Goal: Task Accomplishment & Management: Use online tool/utility

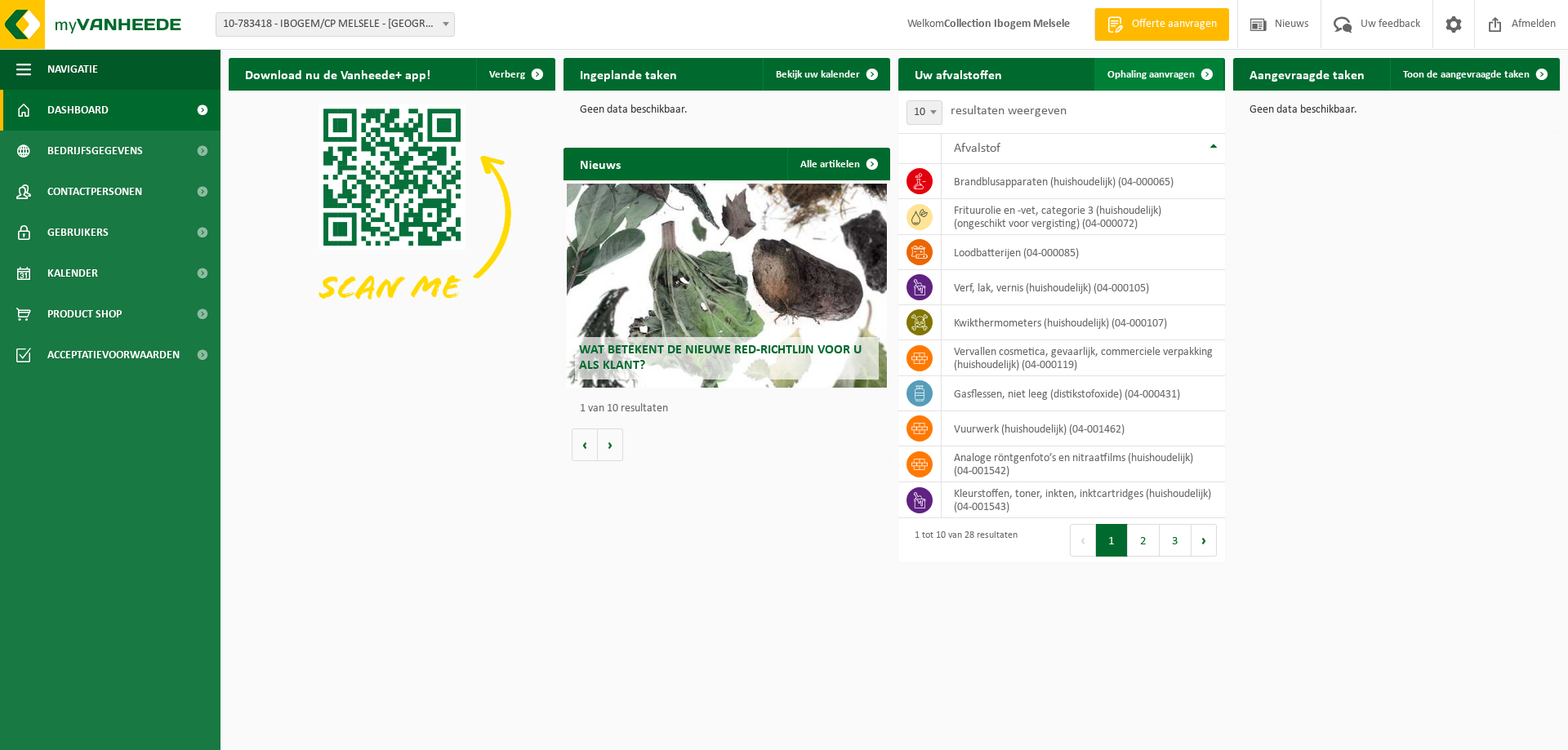
click at [1144, 80] on link "Ophaling aanvragen" at bounding box center [1158, 74] width 129 height 32
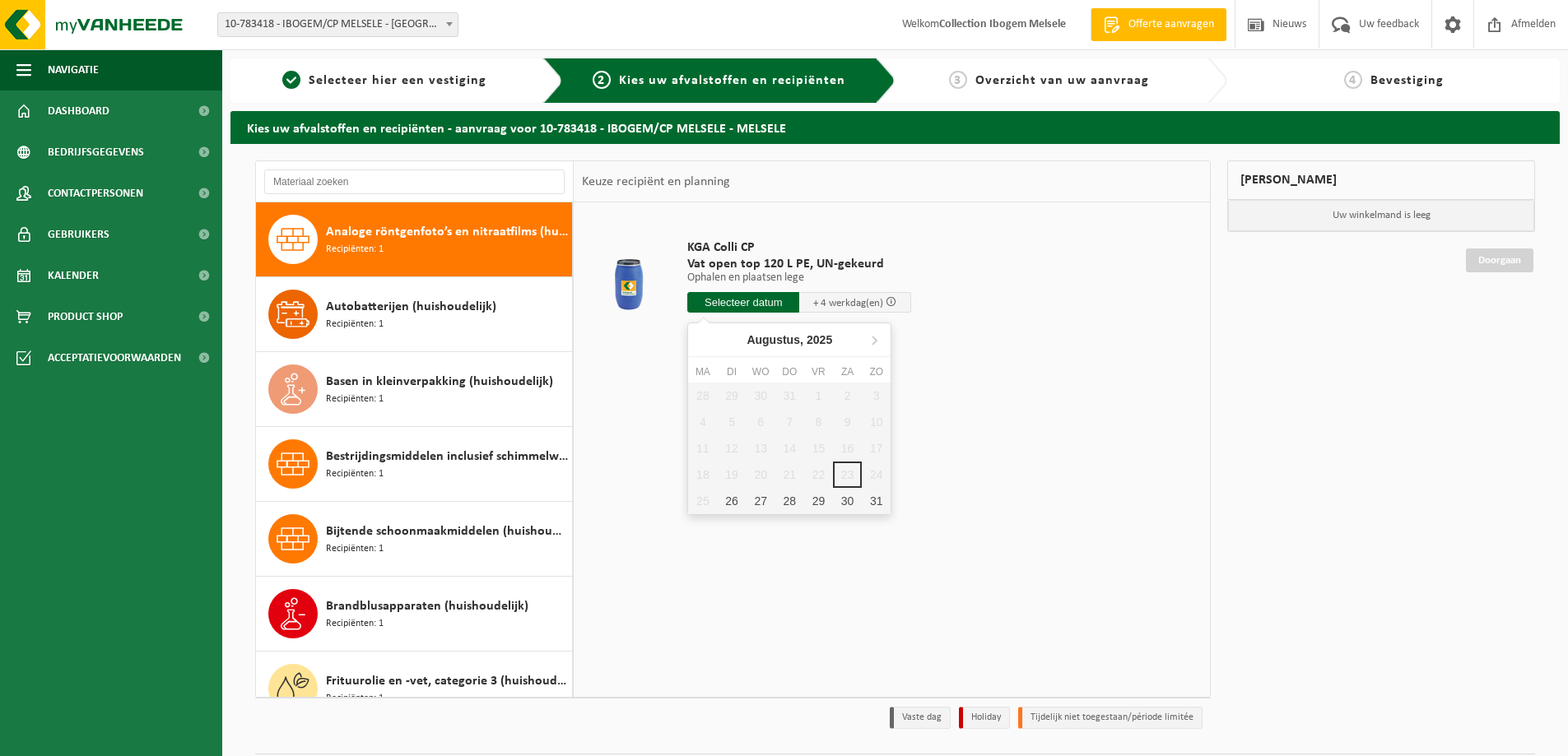
click at [728, 297] on input "text" at bounding box center [743, 302] width 112 height 21
click at [812, 497] on div "29" at bounding box center [818, 500] width 28 height 26
type input "Van [DATE]"
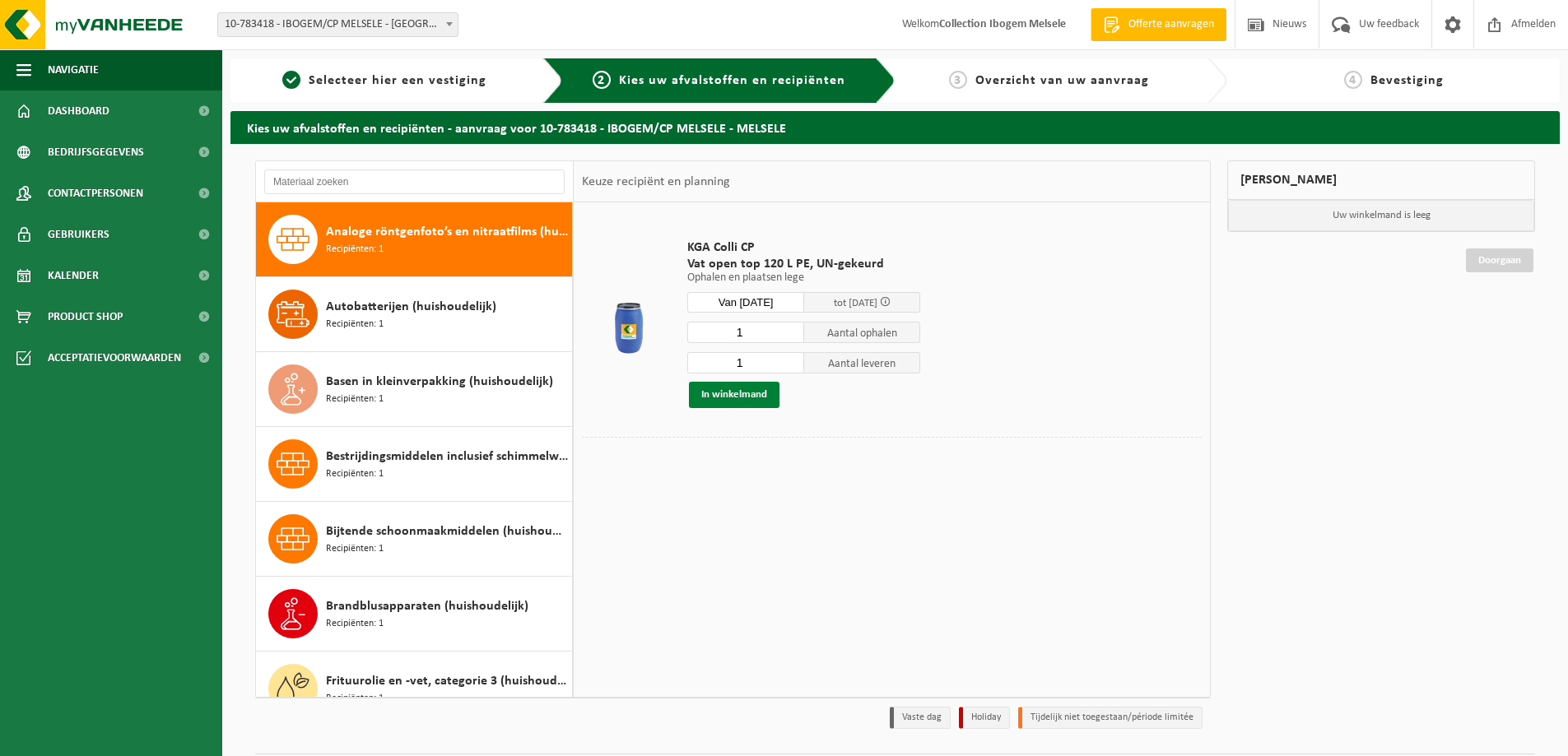
click at [749, 399] on button "In winkelmand" at bounding box center [734, 394] width 90 height 26
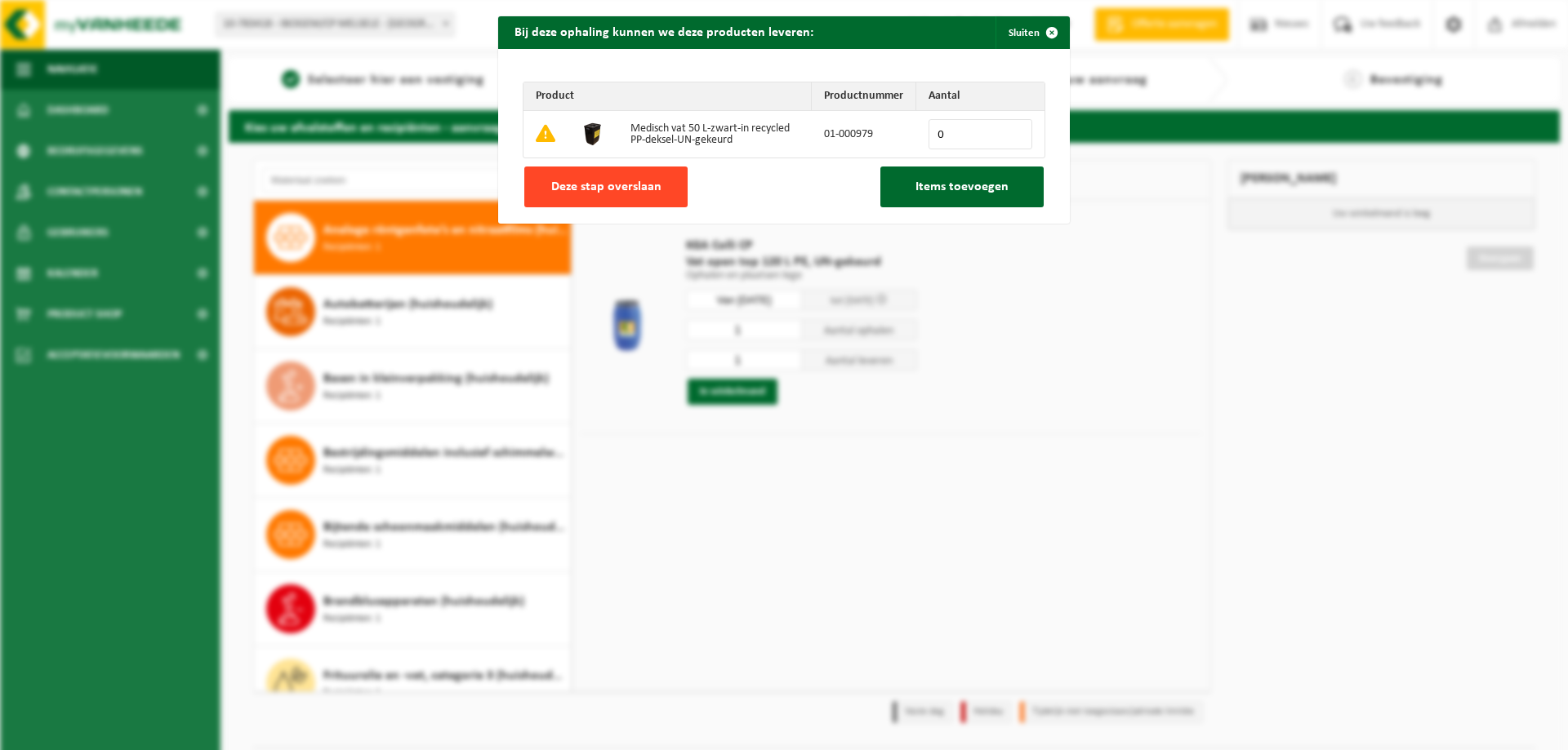
click at [640, 190] on span "Deze stap overslaan" at bounding box center [606, 187] width 110 height 13
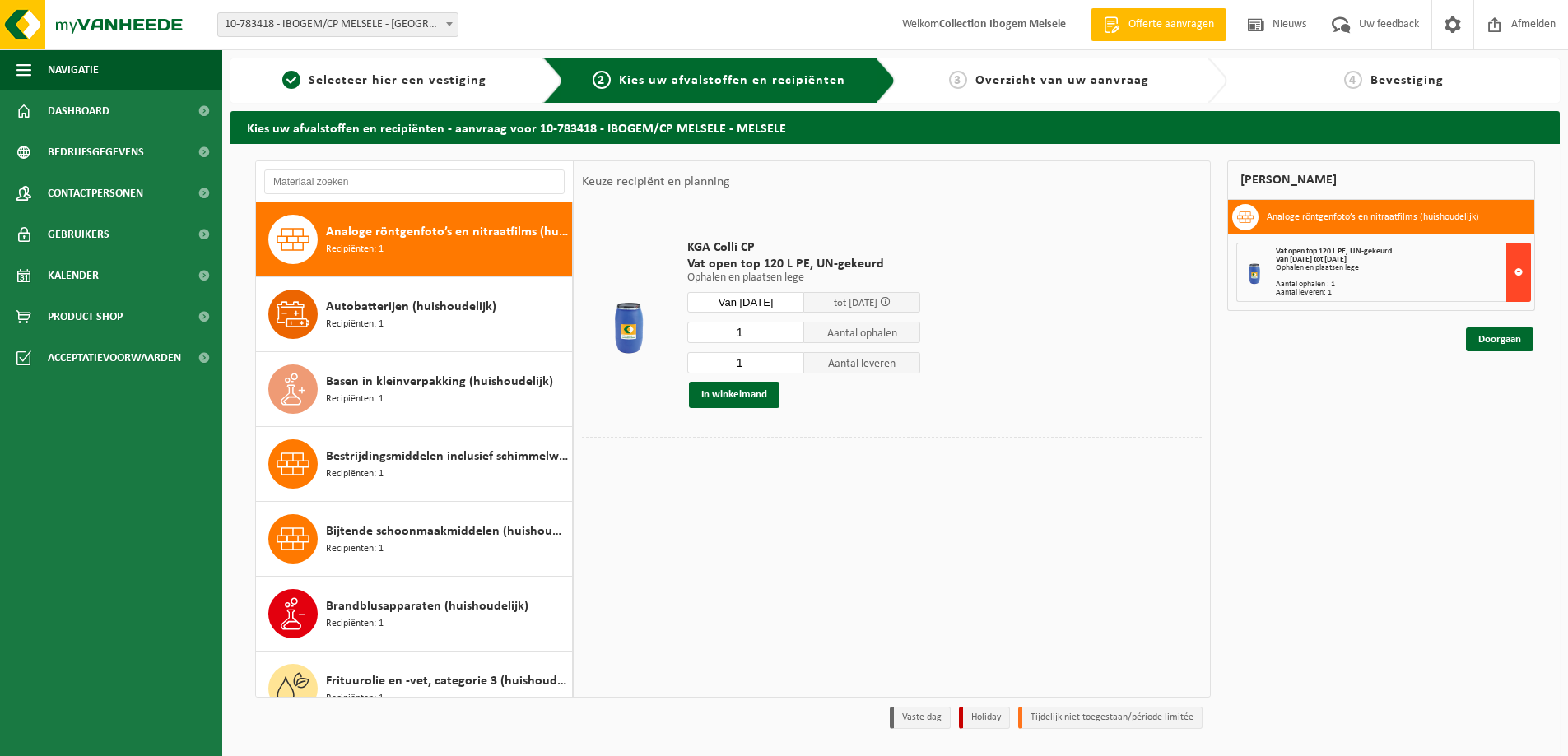
click at [1516, 272] on button at bounding box center [1519, 272] width 25 height 59
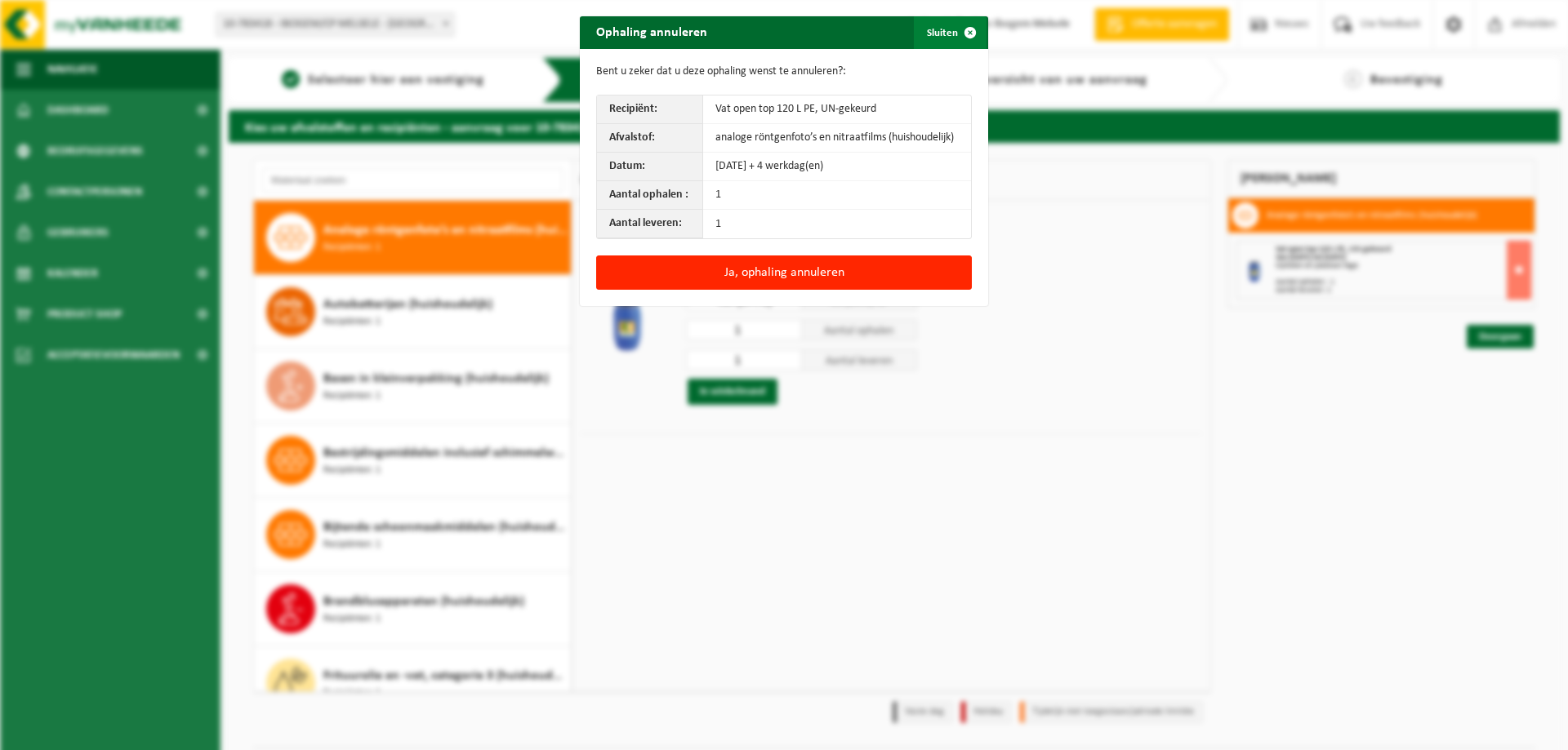
click at [940, 24] on button "Sluiten" at bounding box center [950, 32] width 73 height 32
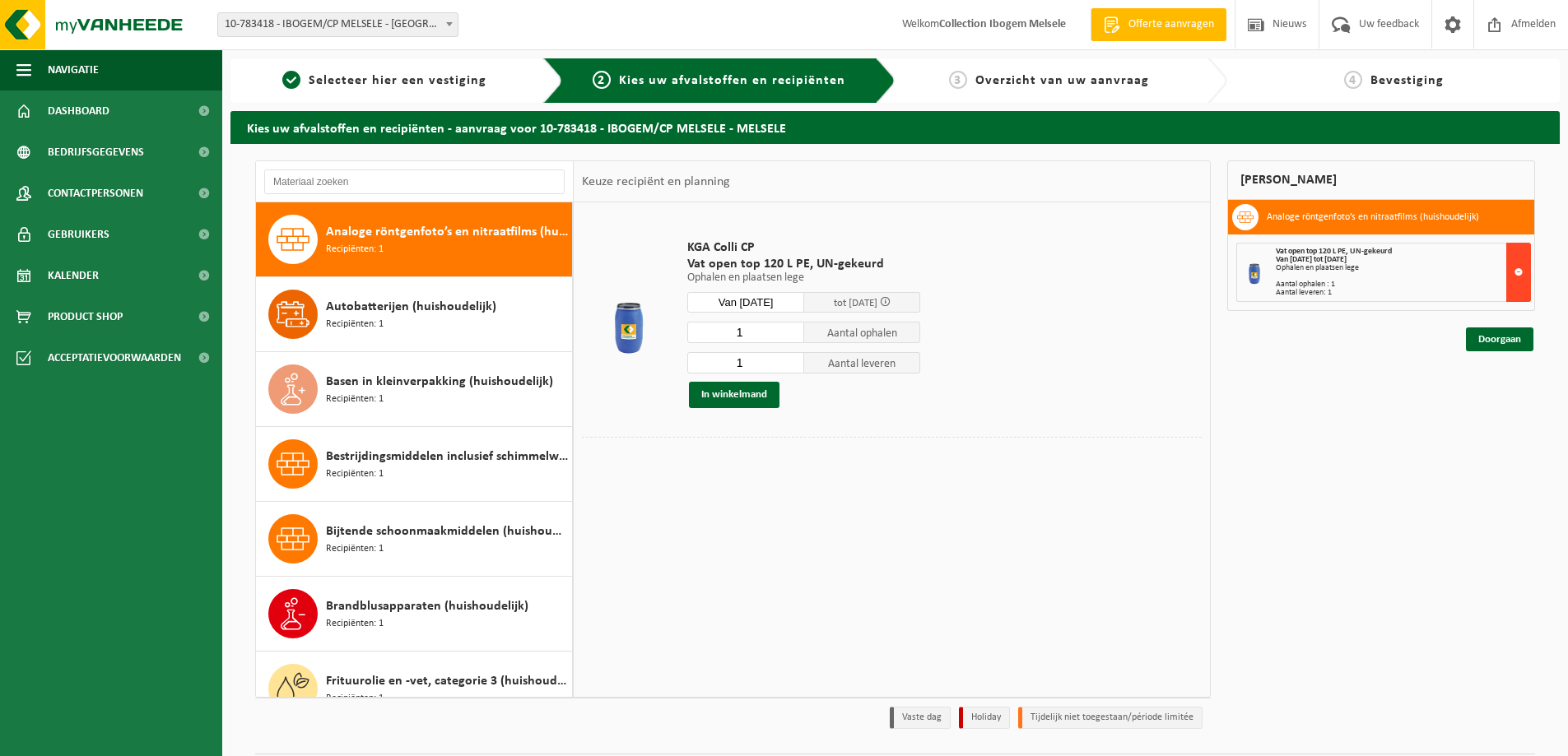
click at [1515, 259] on button at bounding box center [1519, 272] width 25 height 59
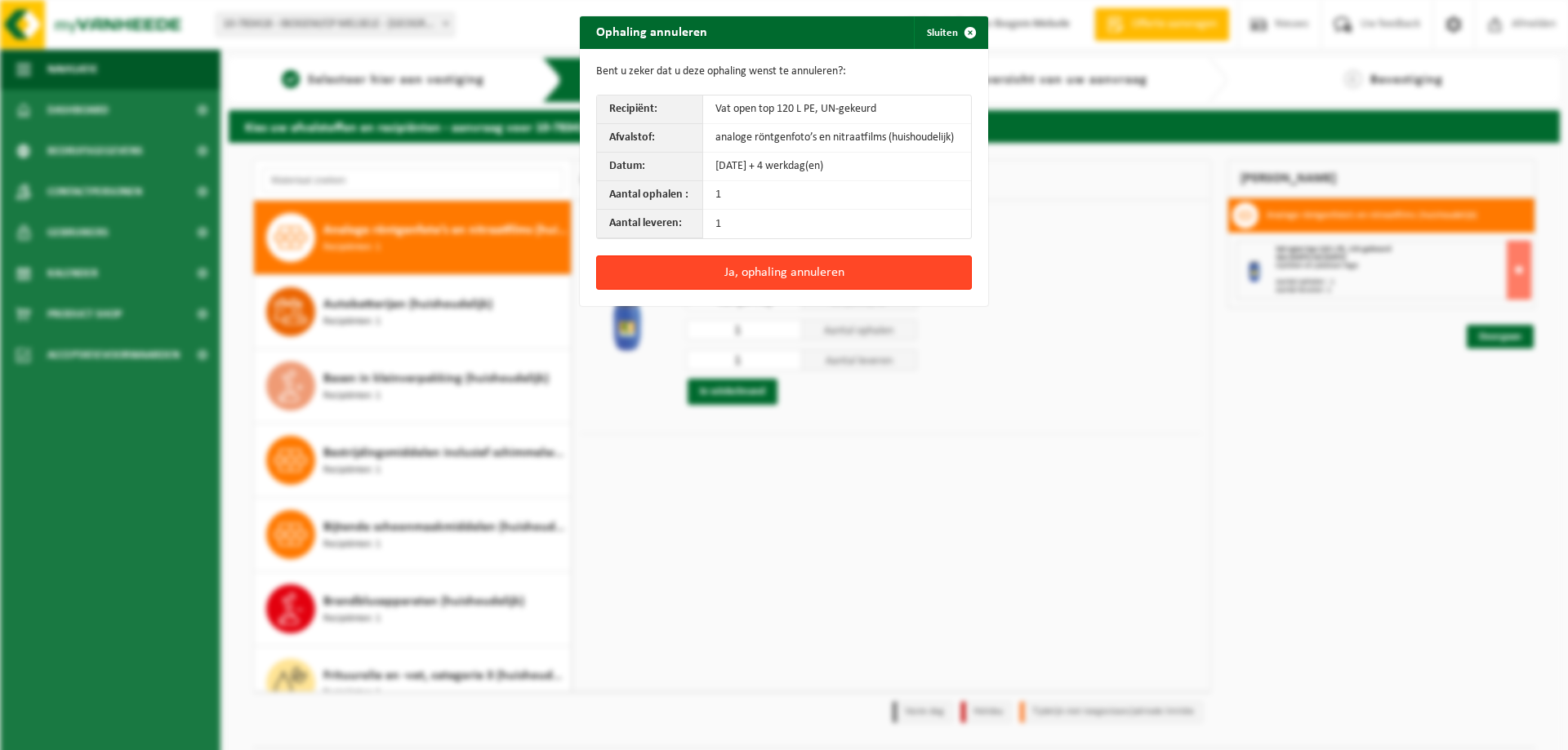
click at [777, 275] on button "Ja, ophaling annuleren" at bounding box center [784, 272] width 376 height 34
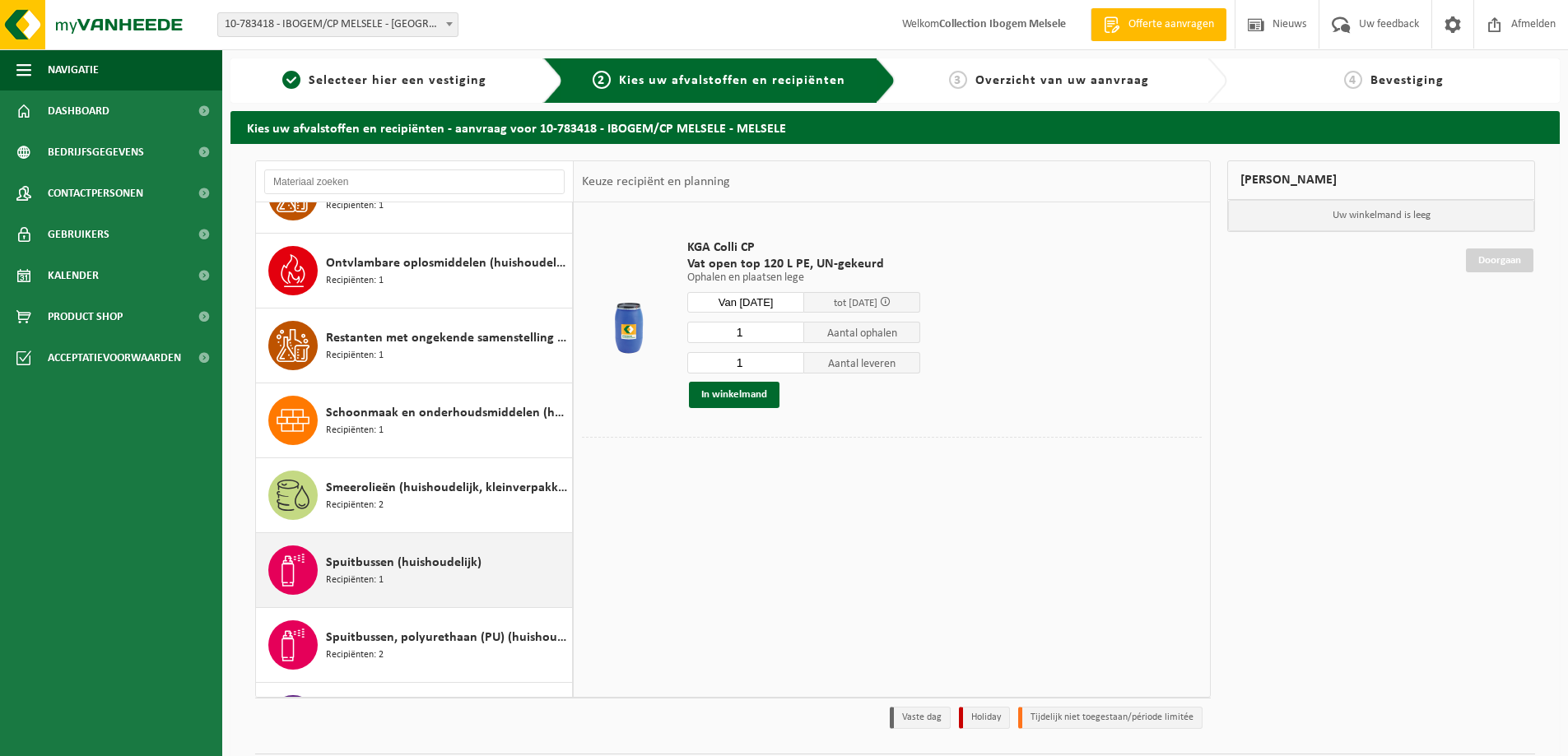
scroll to position [1563, 0]
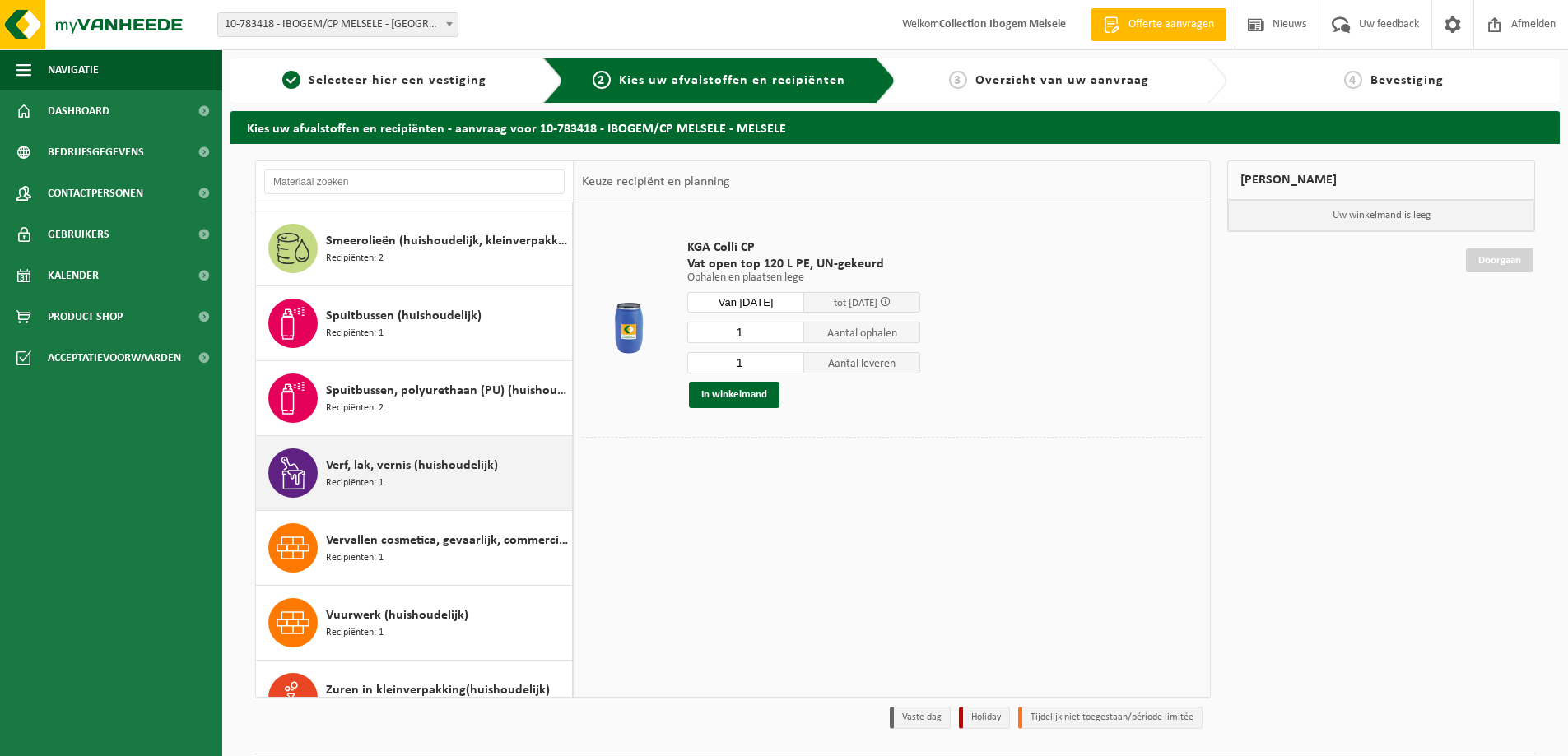
click at [419, 470] on span "Verf, lak, vernis (huishoudelijk)" at bounding box center [412, 466] width 172 height 20
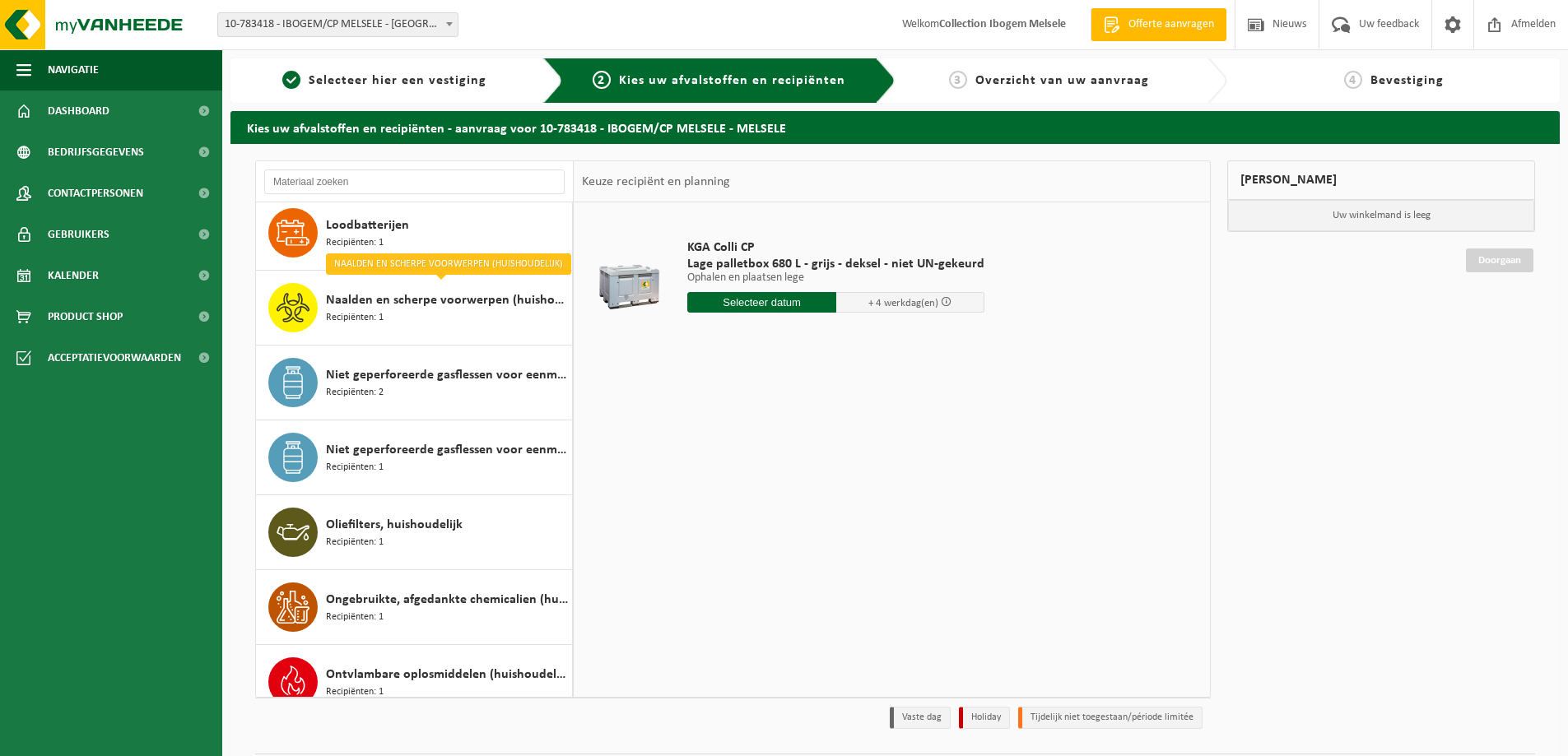
scroll to position [1152, 0]
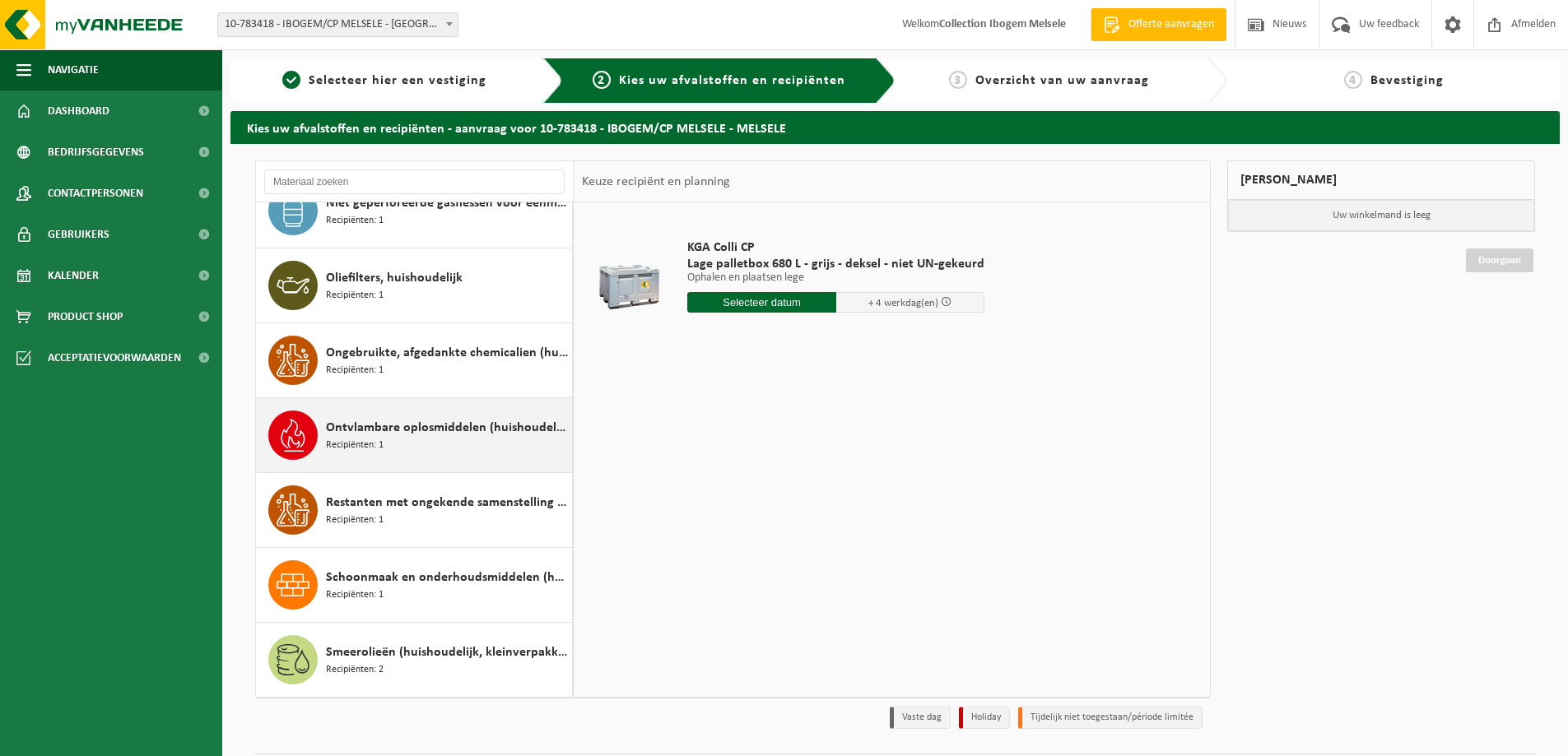
click at [429, 422] on span "Ontvlambare oplosmiddelen (huishoudelijk)" at bounding box center [447, 428] width 242 height 20
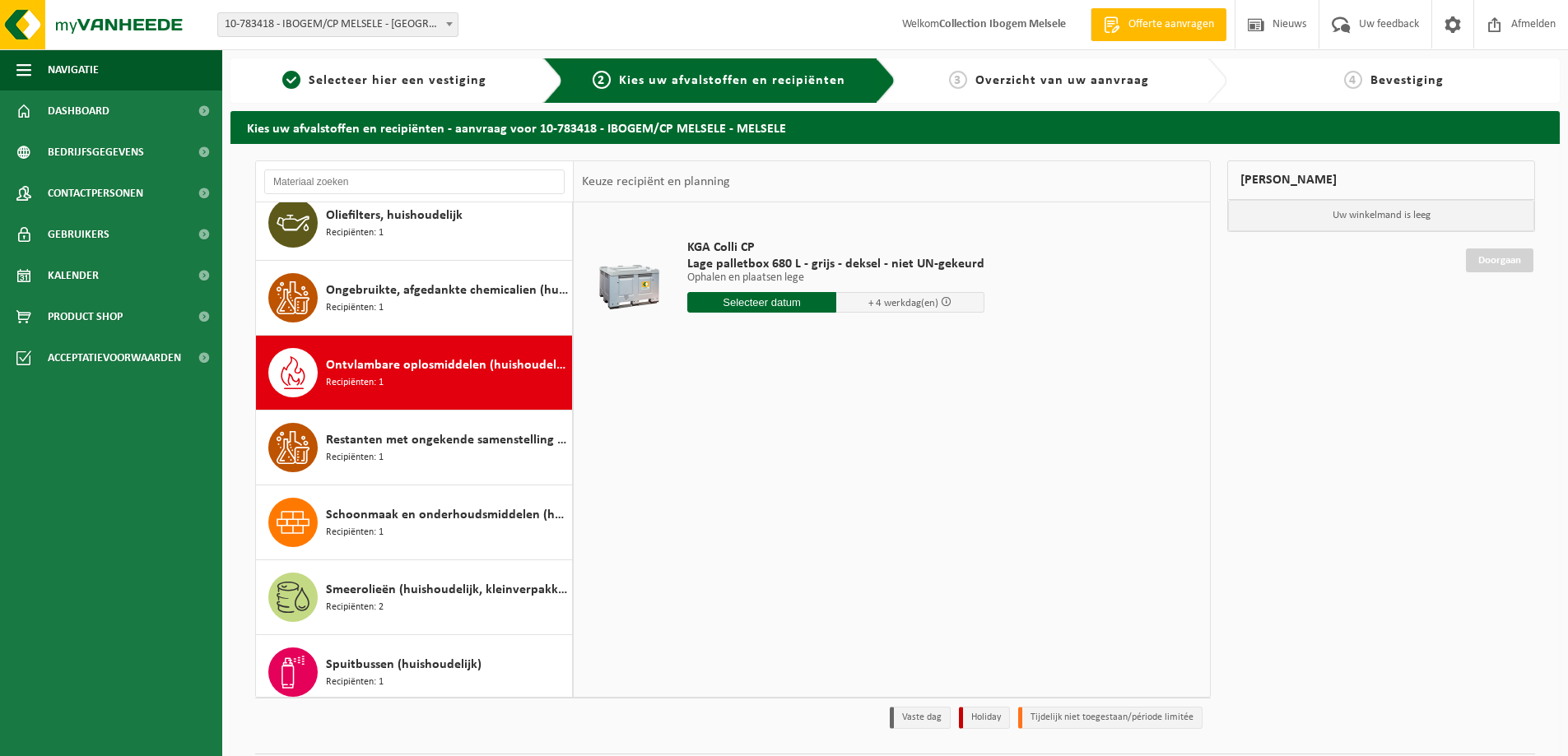
scroll to position [1347, 0]
